Goal: Task Accomplishment & Management: Use online tool/utility

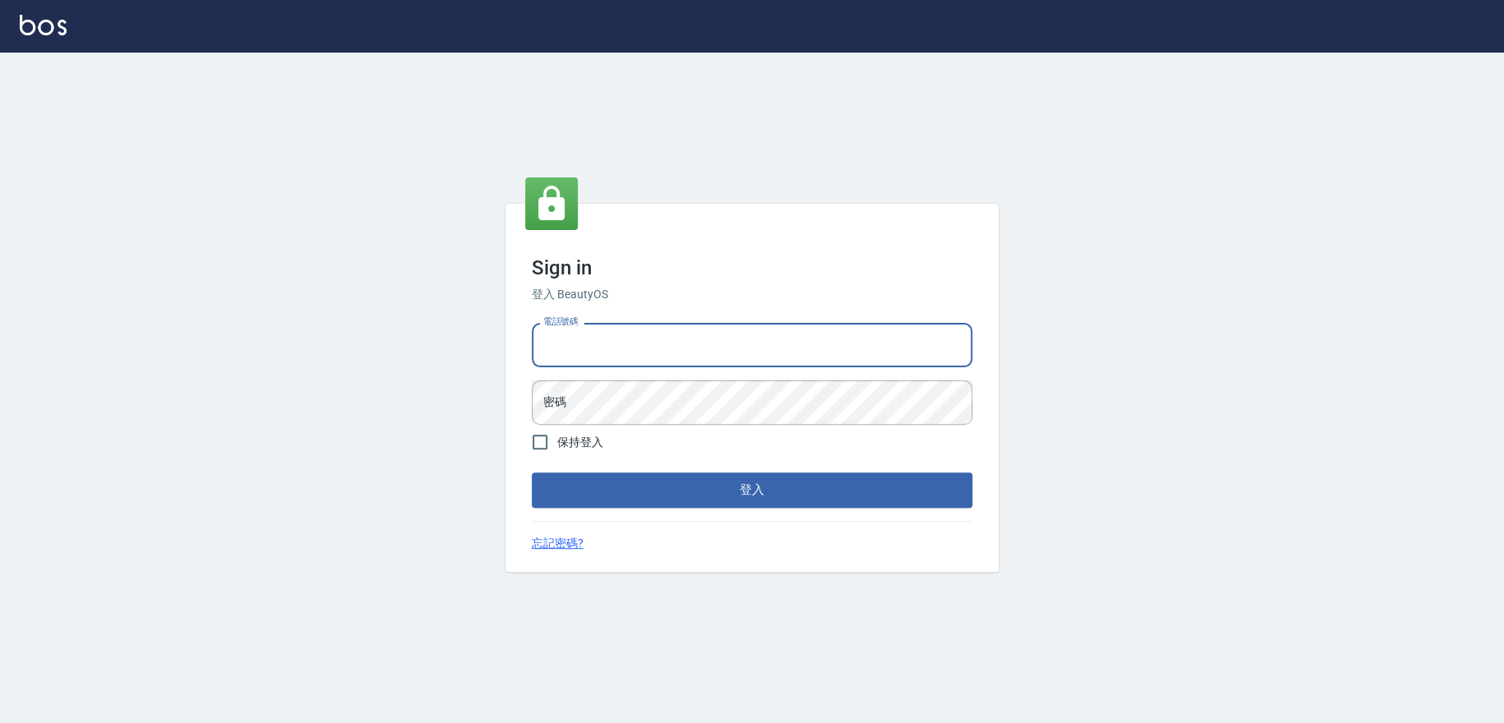
click at [598, 342] on input "電話號碼" at bounding box center [752, 345] width 441 height 44
type input "0978210283"
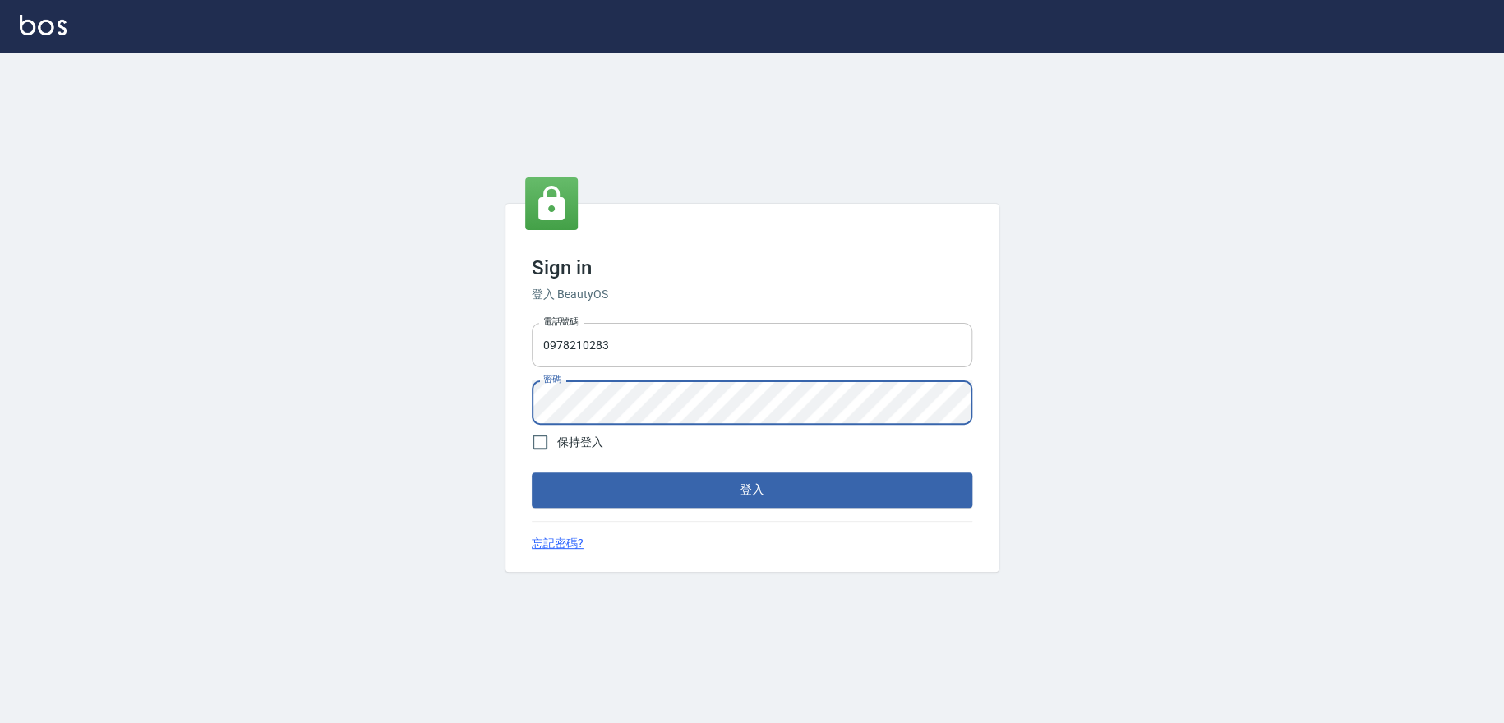
click at [532, 473] on button "登入" at bounding box center [752, 490] width 441 height 35
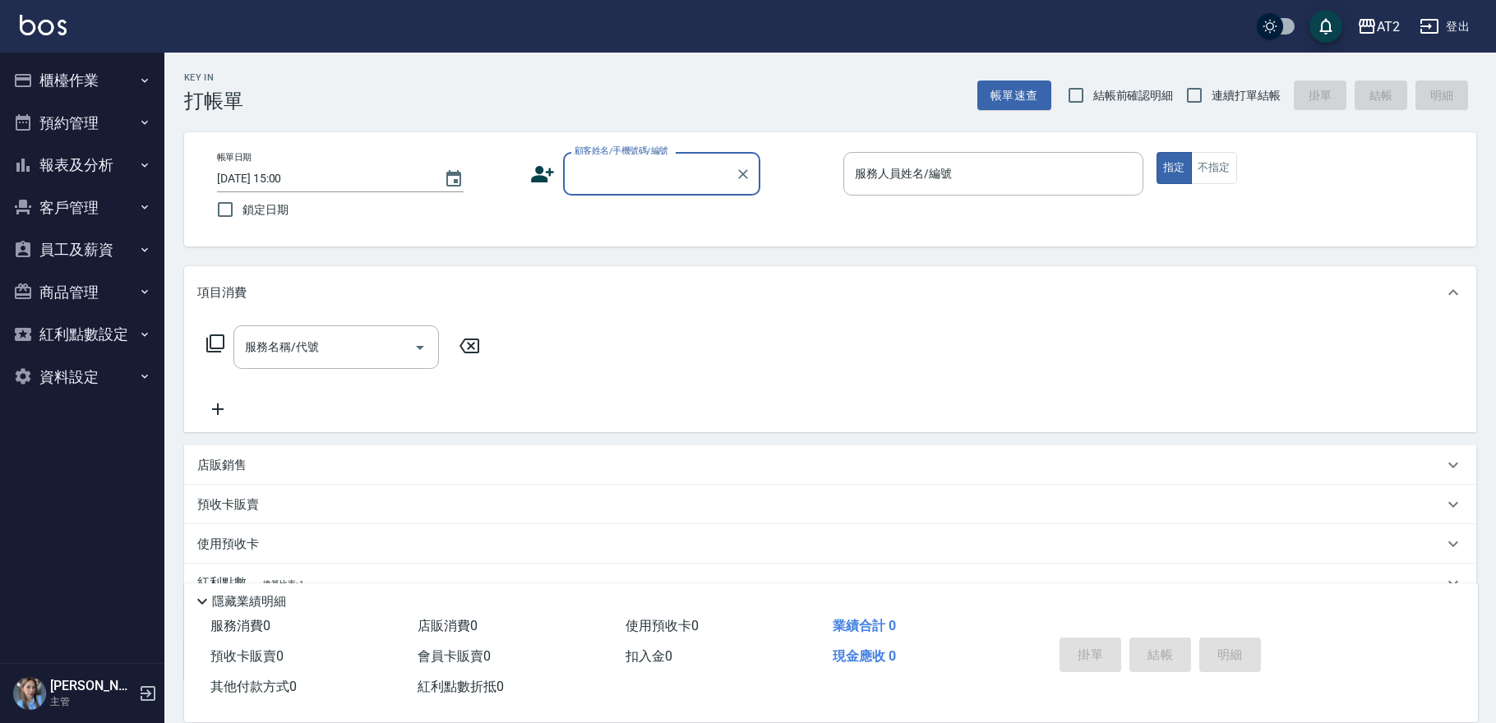
click at [1266, 107] on label "連續打單結帳" at bounding box center [1229, 95] width 104 height 35
click at [1212, 107] on input "連續打單結帳" at bounding box center [1194, 95] width 35 height 35
checkbox input "true"
click at [606, 174] on div "顧客姓名/手機號碼/編號 顧客姓名/手機號碼/編號" at bounding box center [661, 174] width 197 height 44
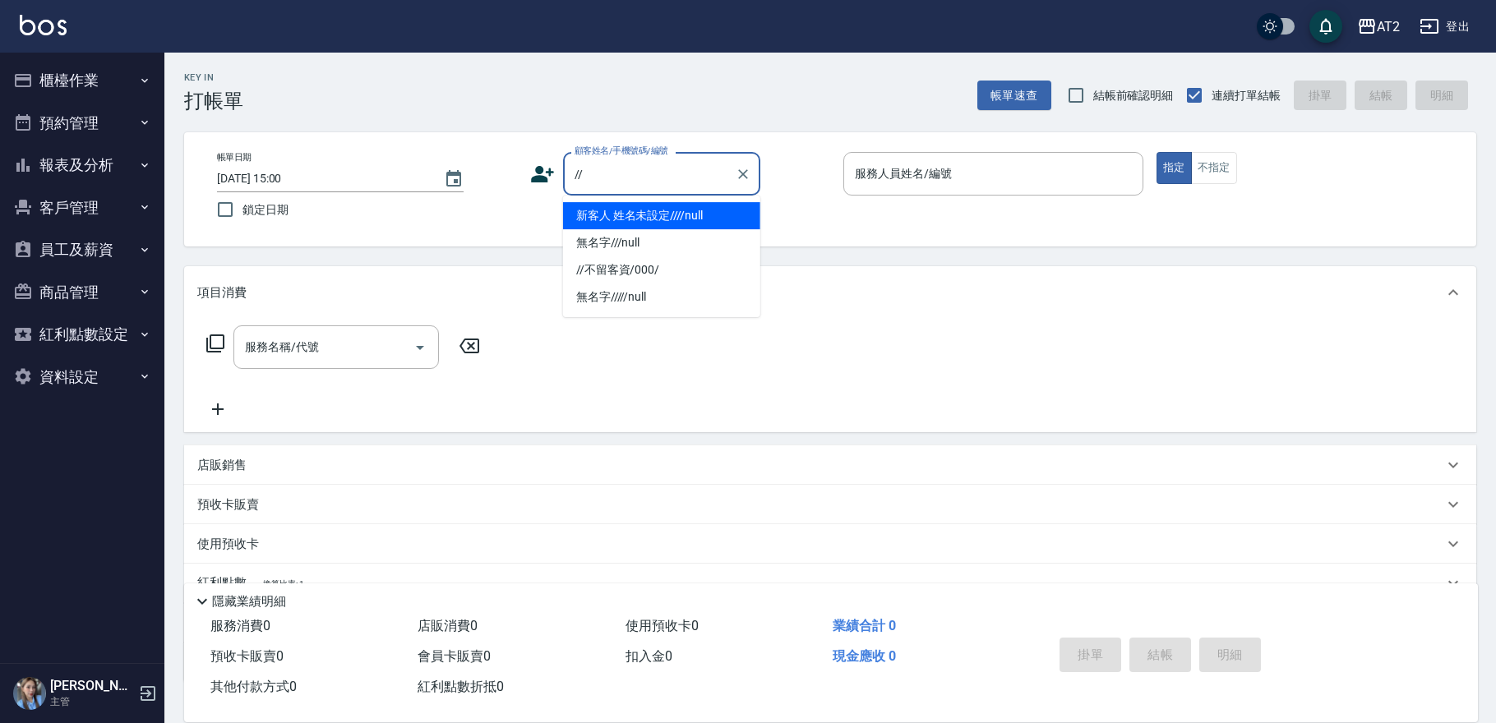
type input "新客人 姓名未設定////null"
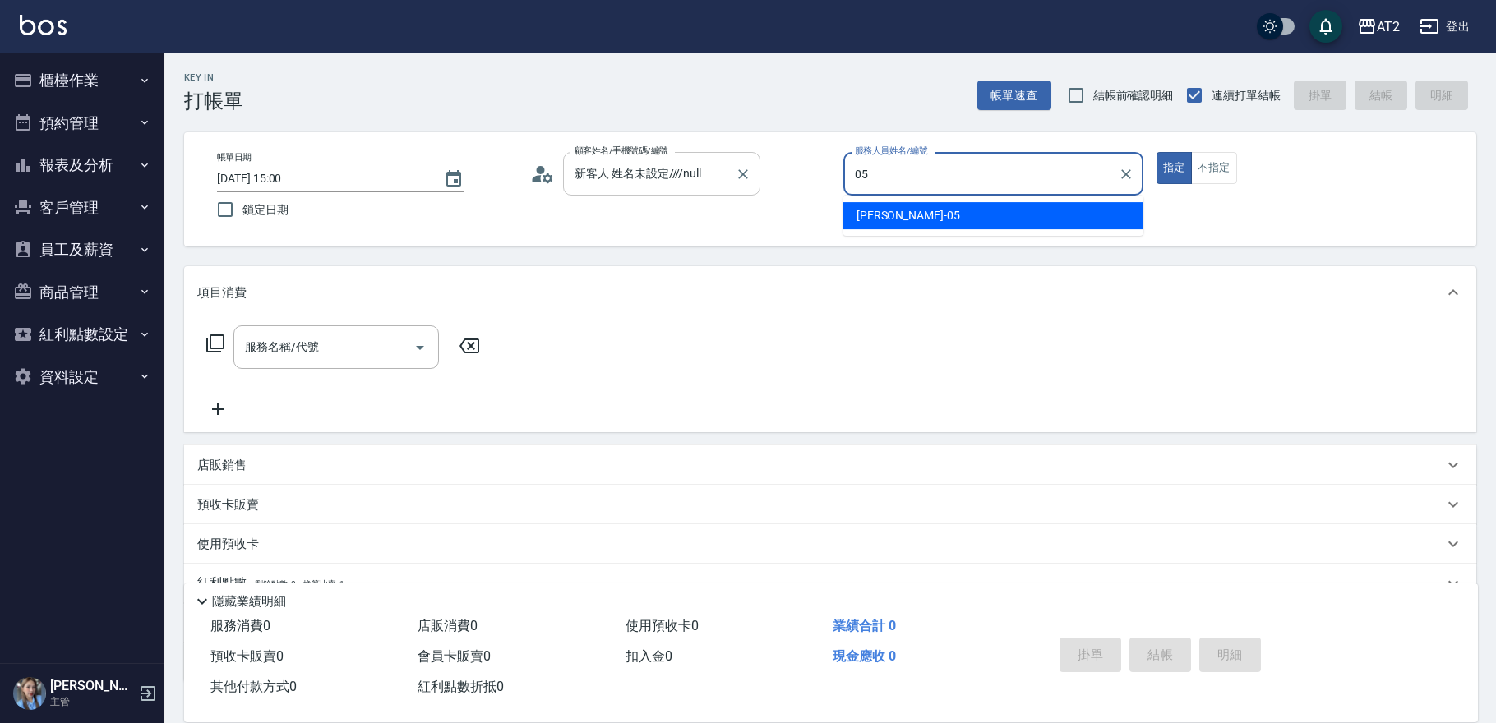
type input "[PERSON_NAME]-05"
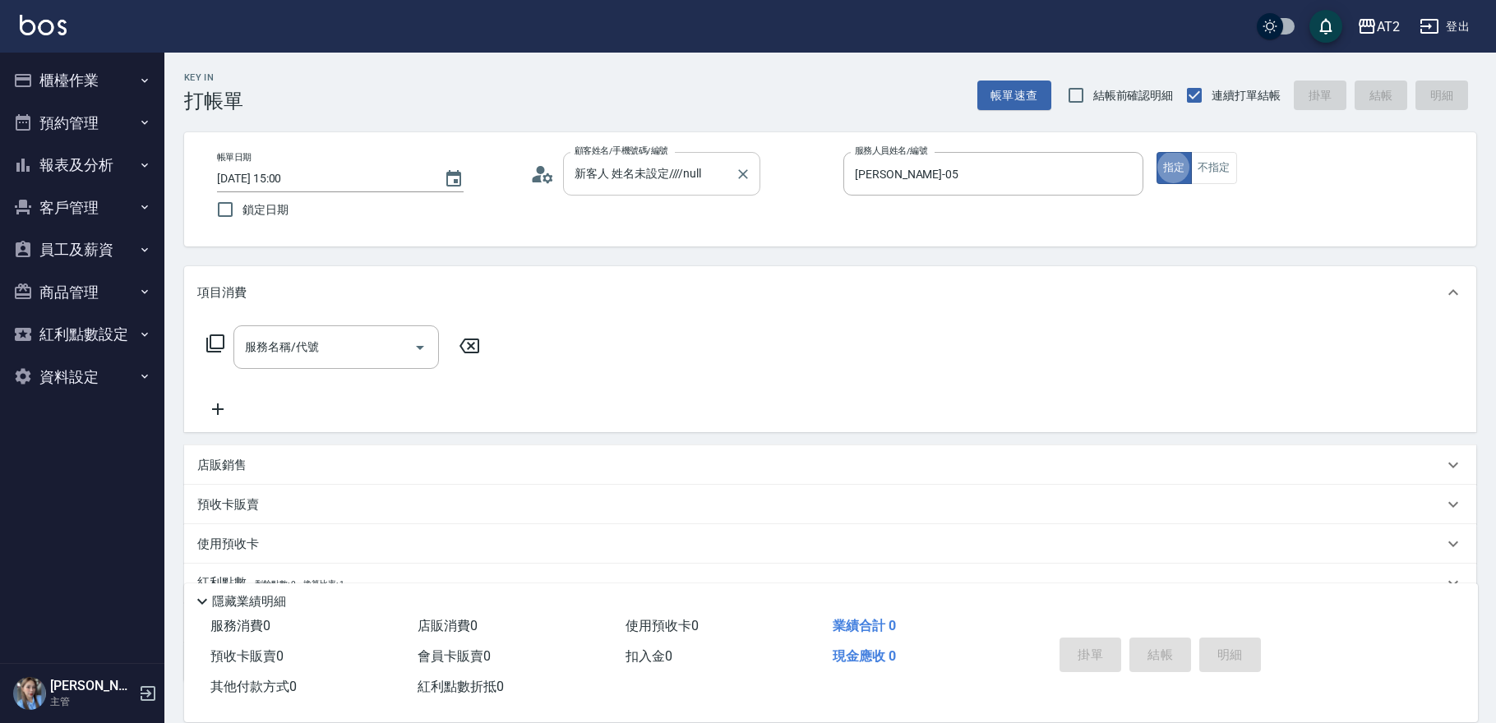
type button "true"
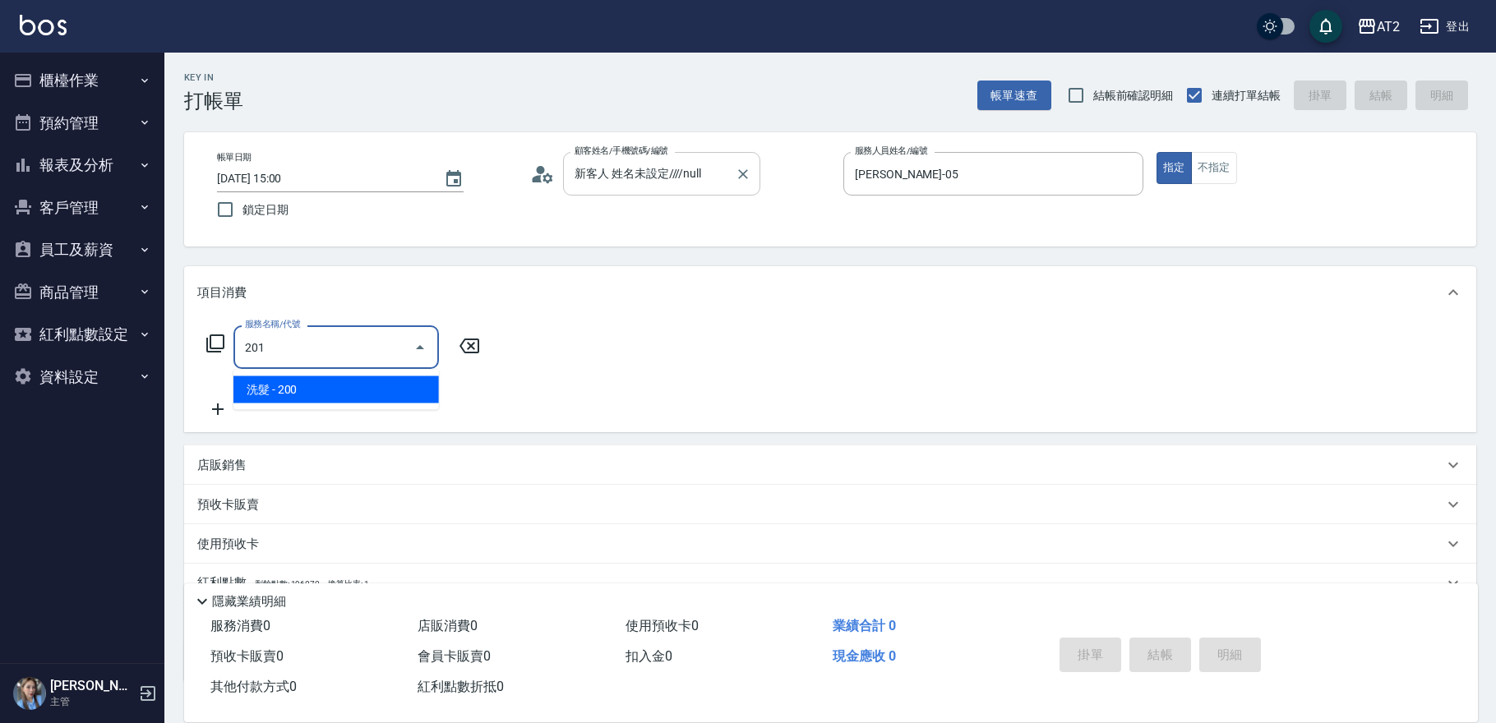
type input "洗髮(201)"
type input "20"
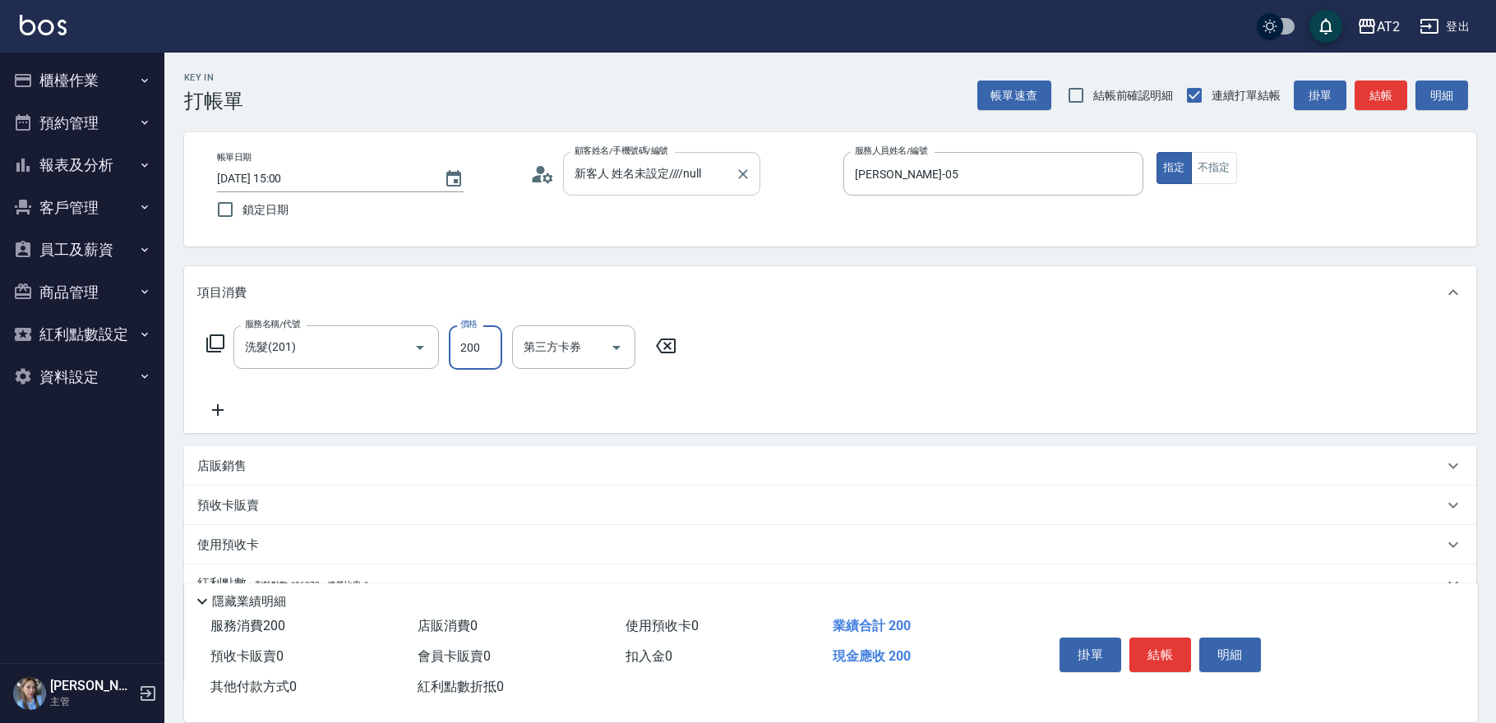
type input "7"
type input "0"
type input "70"
type input "700"
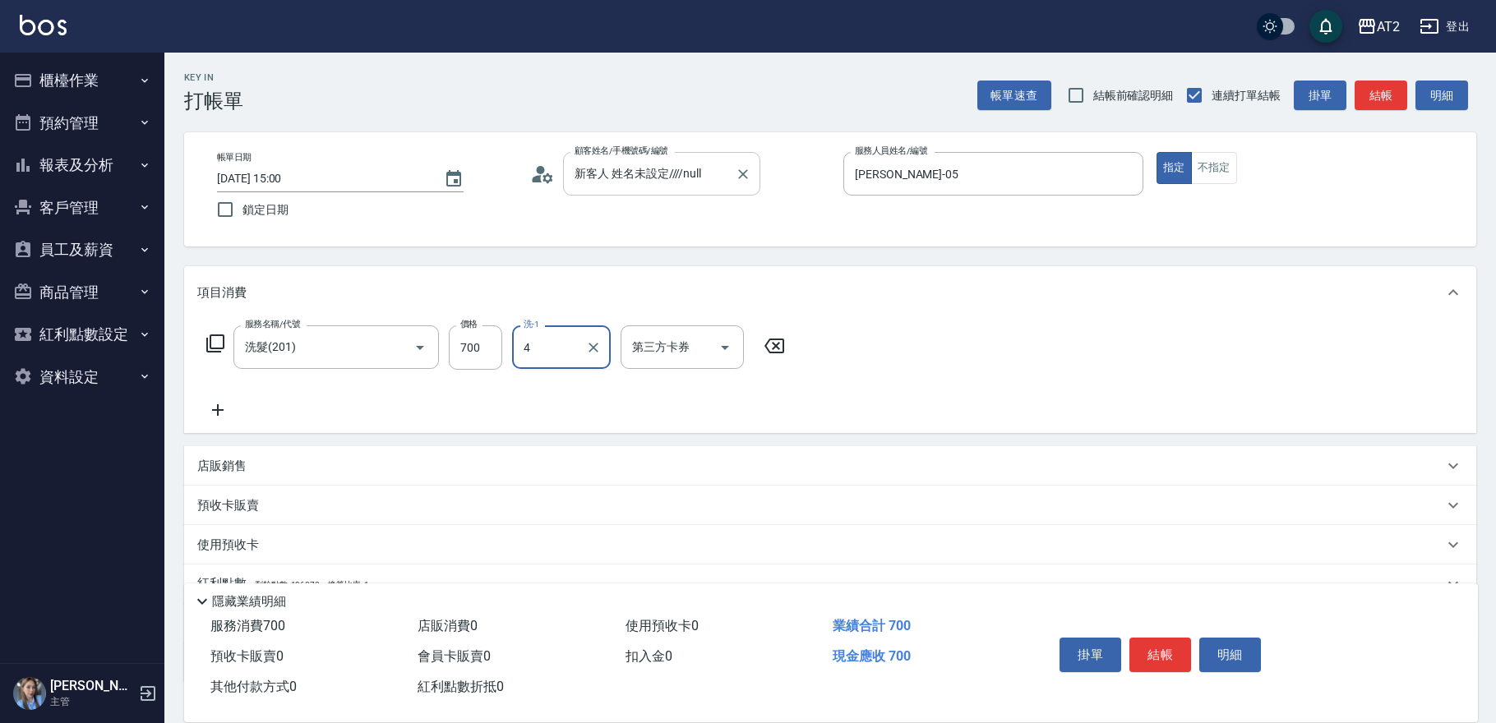
type input "4"
click at [575, 358] on input "洗-1" at bounding box center [561, 347] width 84 height 29
type input "[PERSON_NAME]-43"
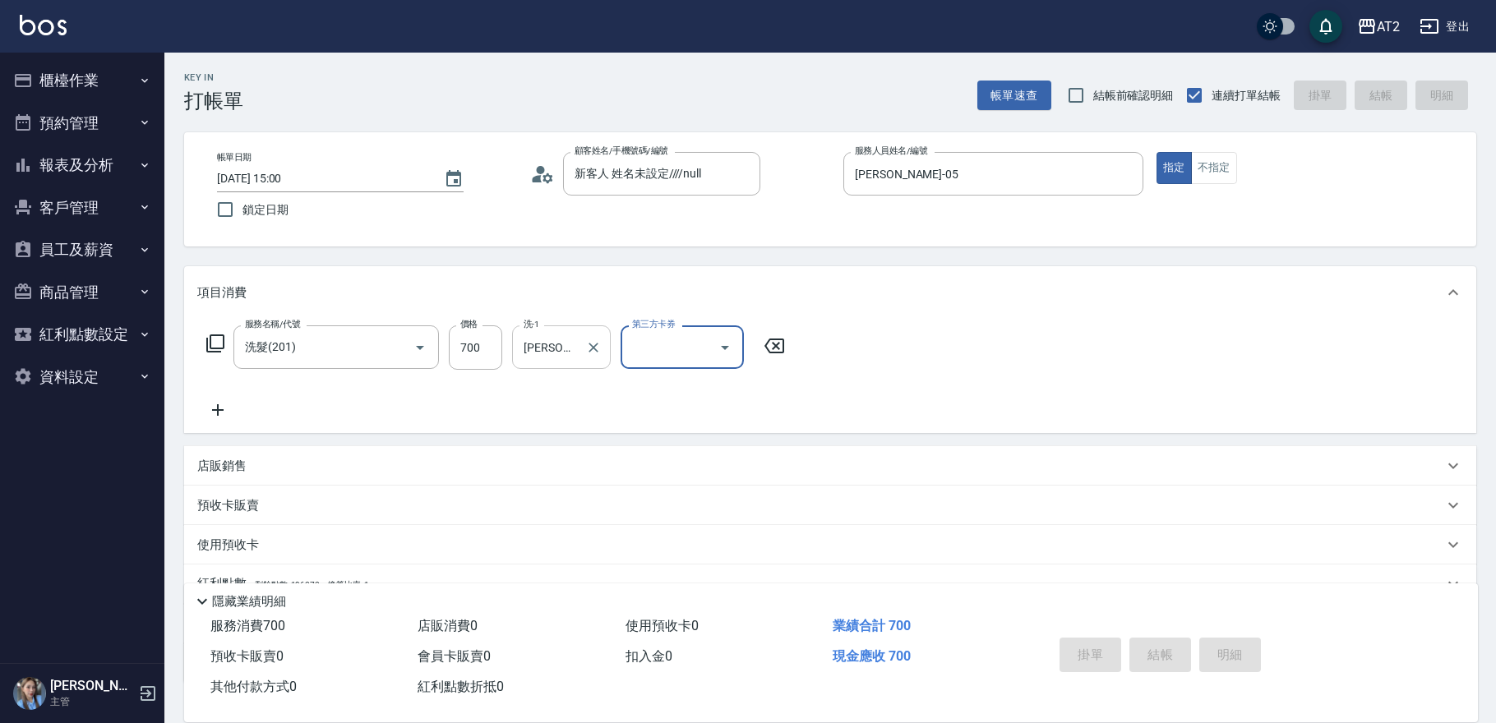
type input "0"
